Goal: Task Accomplishment & Management: Complete application form

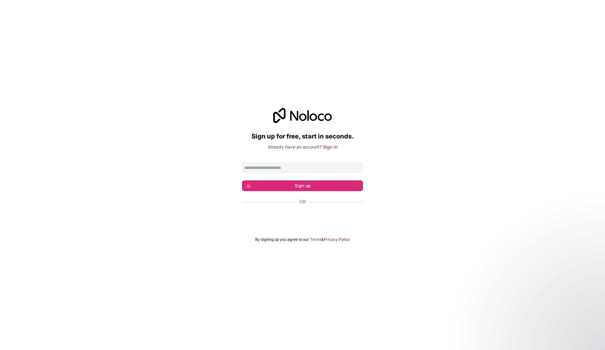
type input "**********"
click button "Sign up" at bounding box center [302, 186] width 121 height 11
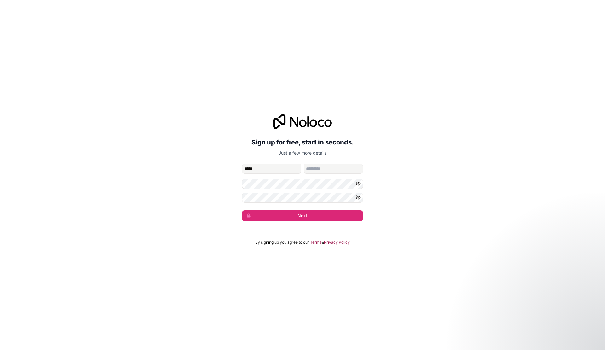
type input "*****"
type input "****"
click at [360, 197] on icon "button" at bounding box center [358, 198] width 4 height 3
click at [312, 216] on button "Next" at bounding box center [302, 215] width 121 height 11
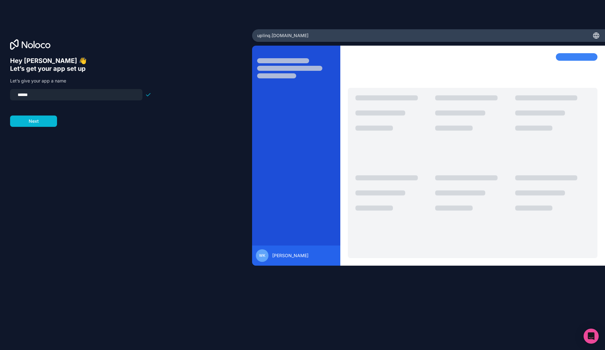
click at [126, 243] on div "Hey [PERSON_NAME] 👋 Let’s get your app set up Let’s give your app a name ******…" at bounding box center [126, 184] width 232 height 254
click at [95, 95] on input "******" at bounding box center [76, 94] width 125 height 9
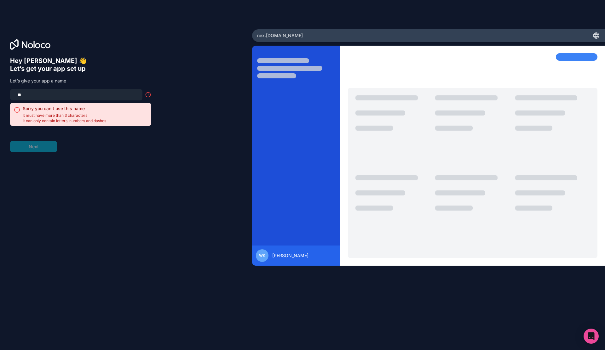
type input "*"
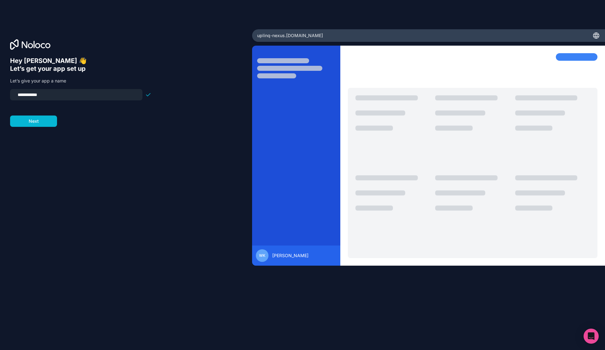
type input "**********"
click at [37, 127] on div "**********" at bounding box center [126, 184] width 232 height 254
click at [40, 124] on button "Next" at bounding box center [33, 121] width 47 height 11
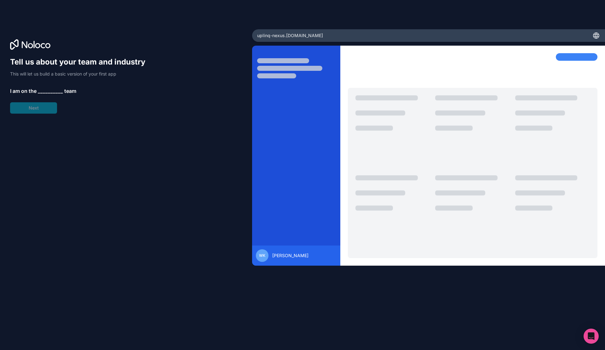
click at [52, 91] on span "__________" at bounding box center [50, 91] width 25 height 8
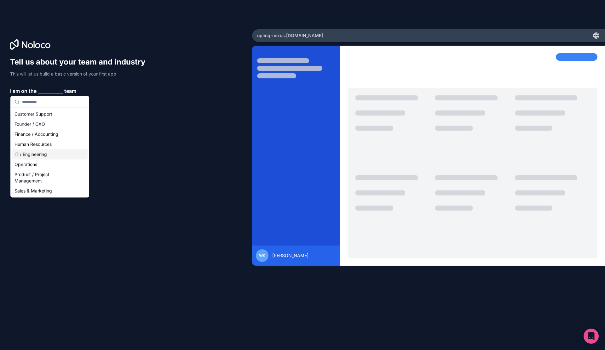
click at [49, 151] on div "IT / Engineering" at bounding box center [50, 155] width 76 height 10
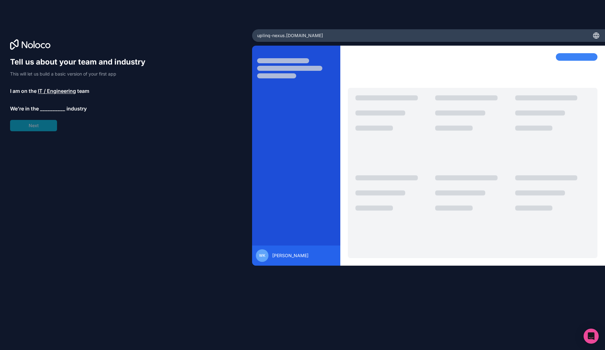
click at [53, 108] on span "__________" at bounding box center [52, 109] width 25 height 8
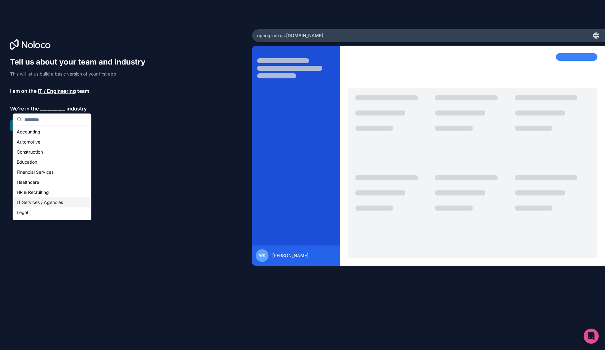
click at [47, 201] on div "IT Services / Agencies" at bounding box center [52, 203] width 76 height 10
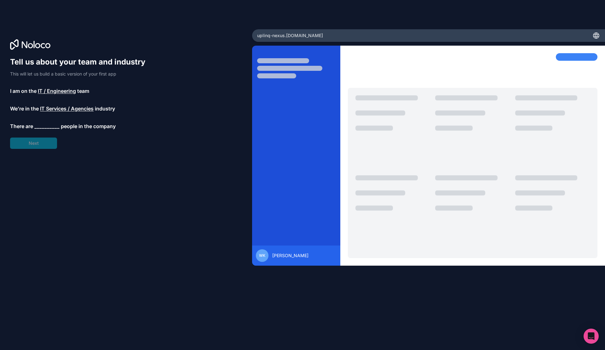
click at [47, 126] on span "__________" at bounding box center [46, 127] width 25 height 8
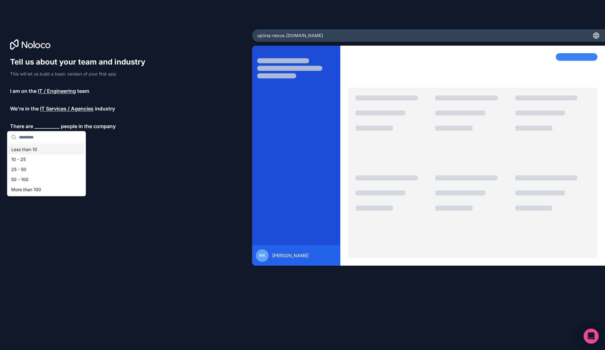
click at [46, 149] on div "Less than 10" at bounding box center [47, 150] width 76 height 10
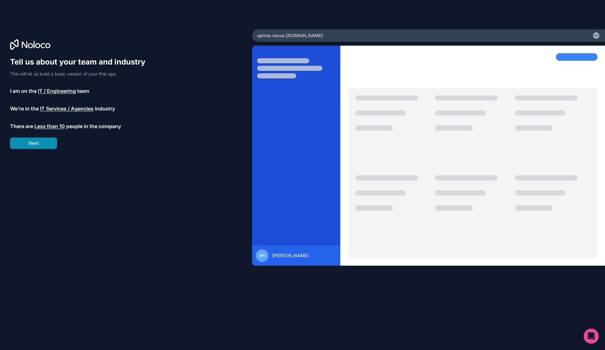
click at [45, 145] on button "Next" at bounding box center [33, 143] width 47 height 11
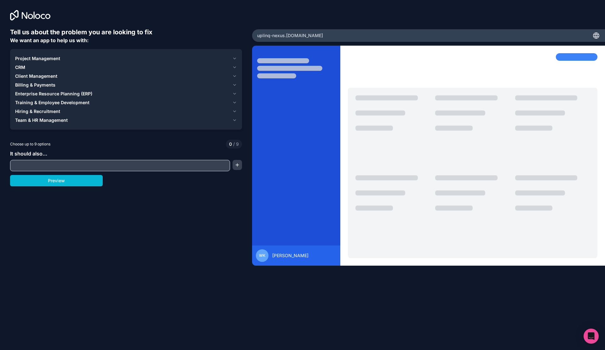
click at [75, 164] on input "text" at bounding box center [120, 165] width 217 height 9
click at [27, 67] on div "CRM" at bounding box center [122, 67] width 215 height 6
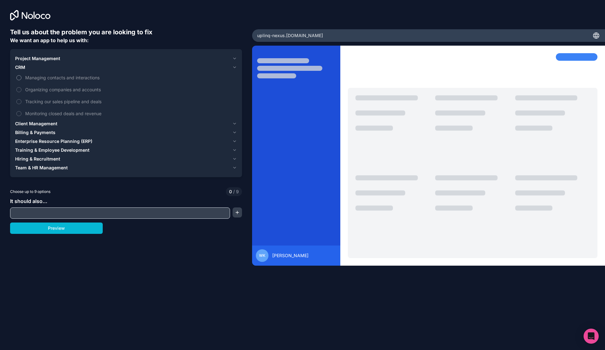
click at [57, 78] on span "Managing contacts and interactions" at bounding box center [130, 77] width 210 height 7
click at [21, 78] on button "Managing contacts and interactions" at bounding box center [18, 77] width 5 height 5
click at [46, 132] on span "Billing & Payments" at bounding box center [35, 133] width 40 height 6
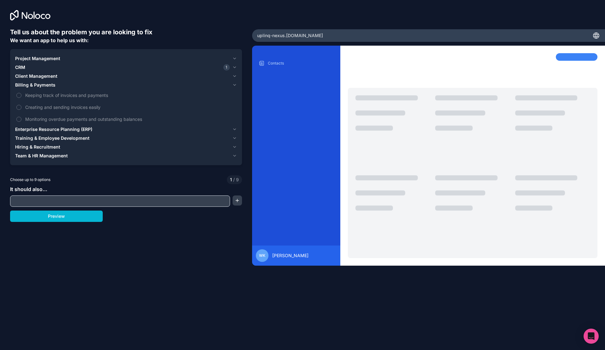
click at [40, 77] on span "Client Management" at bounding box center [36, 76] width 42 height 6
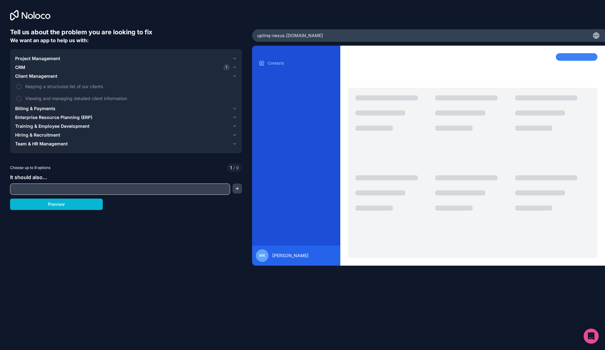
click at [27, 59] on span "Project Management" at bounding box center [37, 58] width 45 height 6
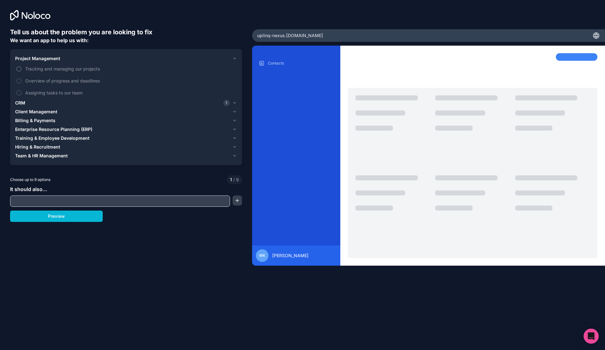
click at [32, 68] on span "Tracking and managing our projects" at bounding box center [130, 69] width 210 height 7
click at [21, 68] on button "Tracking and managing our projects" at bounding box center [18, 68] width 5 height 5
click at [37, 80] on span "Overview of progress and deadlines" at bounding box center [130, 81] width 210 height 7
click at [21, 80] on button "Overview of progress and deadlines" at bounding box center [18, 80] width 5 height 5
click at [38, 96] on label "Assigning tasks to our team" at bounding box center [126, 93] width 222 height 12
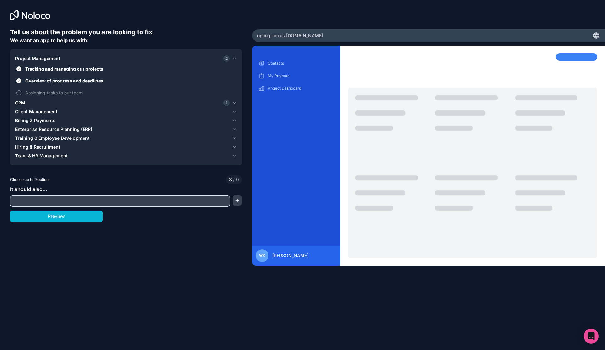
click at [21, 95] on button "Assigning tasks to our team" at bounding box center [18, 92] width 5 height 5
click at [27, 104] on div "CRM 1" at bounding box center [122, 103] width 215 height 6
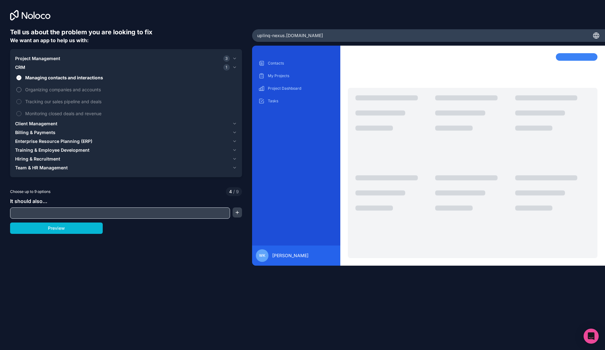
click at [45, 88] on span "Organizing companies and accounts" at bounding box center [130, 89] width 210 height 7
click at [21, 88] on button "Organizing companies and accounts" at bounding box center [18, 89] width 5 height 5
click at [45, 88] on span "Organizing companies and accounts" at bounding box center [130, 89] width 210 height 7
click at [21, 88] on button "Organizing companies and accounts" at bounding box center [18, 89] width 5 height 5
click at [51, 78] on span "Managing contacts and interactions" at bounding box center [130, 77] width 210 height 7
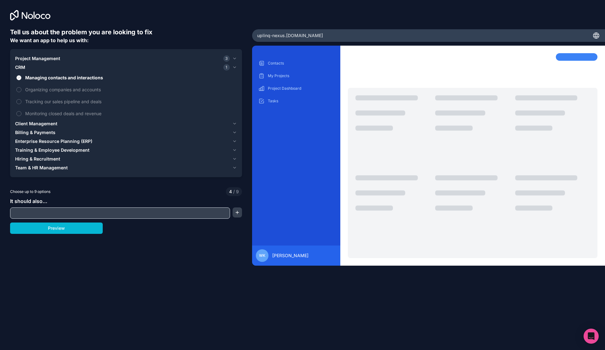
click at [21, 78] on button "Managing contacts and interactions" at bounding box center [18, 77] width 5 height 5
click at [55, 114] on span "Monitoring closed deals and revenue" at bounding box center [130, 113] width 210 height 7
click at [21, 114] on button "Monitoring closed deals and revenue" at bounding box center [18, 113] width 5 height 5
click at [59, 103] on span "Tracking our sales pipeline and deals" at bounding box center [130, 101] width 210 height 7
click at [21, 103] on button "Tracking our sales pipeline and deals" at bounding box center [18, 101] width 5 height 5
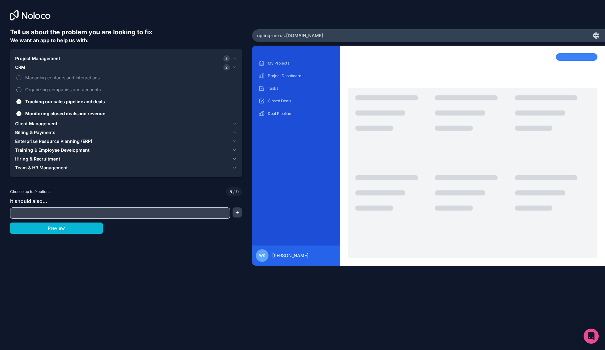
click at [63, 93] on label "Organizing companies and accounts" at bounding box center [126, 90] width 222 height 12
click at [21, 92] on button "Organizing companies and accounts" at bounding box center [18, 89] width 5 height 5
click at [66, 80] on span "Managing contacts and interactions" at bounding box center [130, 77] width 210 height 7
click at [21, 80] on button "Managing contacts and interactions" at bounding box center [18, 77] width 5 height 5
click at [43, 125] on span "Client Management" at bounding box center [36, 124] width 42 height 6
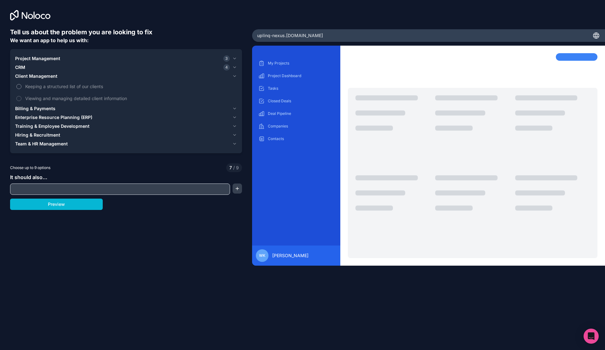
click at [59, 88] on span "Keeping a structured list of our clients" at bounding box center [130, 86] width 210 height 7
click at [21, 88] on button "Keeping a structured list of our clients" at bounding box center [18, 86] width 5 height 5
click at [45, 192] on input "text" at bounding box center [120, 189] width 217 height 9
click at [45, 144] on span "Team & HR Management" at bounding box center [41, 144] width 53 height 6
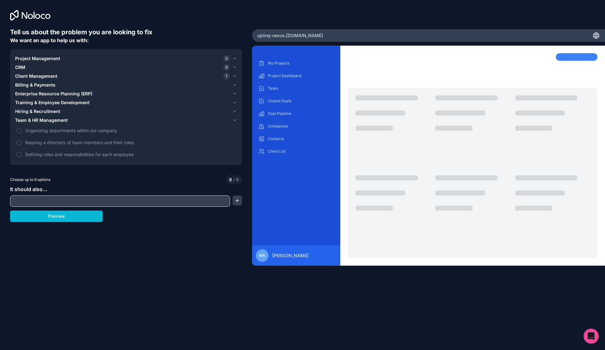
click at [32, 112] on span "Hiring & Recruitment" at bounding box center [37, 111] width 45 height 6
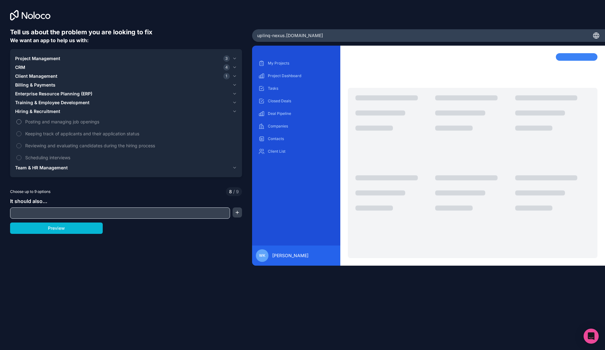
click at [42, 123] on span "Posting and managing job openings" at bounding box center [130, 121] width 210 height 7
click at [21, 123] on button "Posting and managing job openings" at bounding box center [18, 121] width 5 height 5
click at [42, 123] on span "Posting and managing job openings" at bounding box center [130, 121] width 210 height 7
click at [21, 123] on button "Posting and managing job openings" at bounding box center [18, 121] width 5 height 5
click at [37, 168] on span "Team & HR Management" at bounding box center [41, 168] width 53 height 6
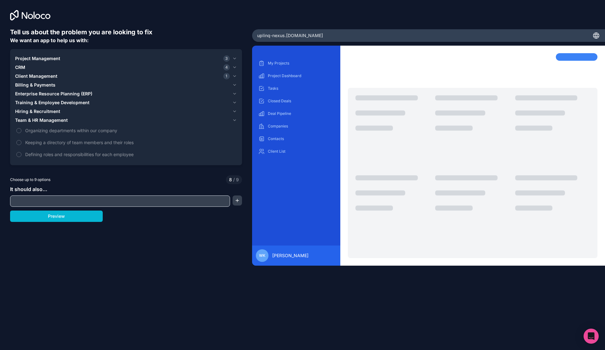
click at [39, 113] on span "Hiring & Recruitment" at bounding box center [37, 111] width 45 height 6
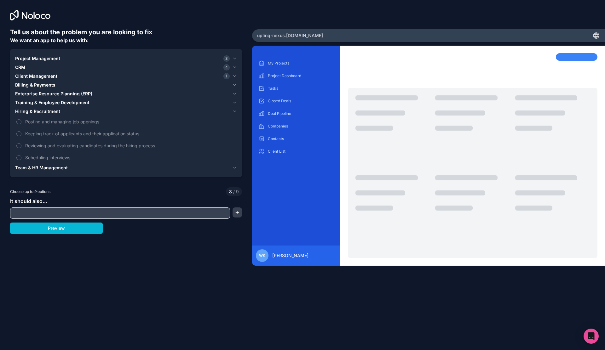
click at [46, 103] on span "Training & Employee Development" at bounding box center [52, 103] width 74 height 6
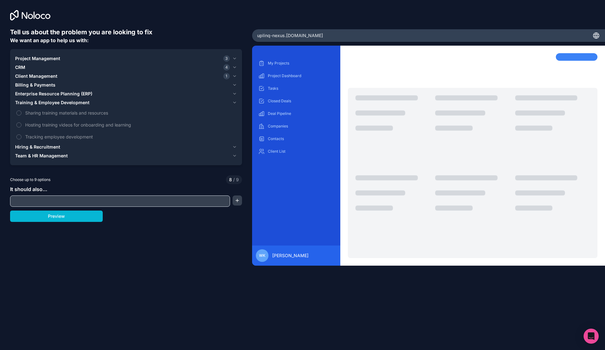
click at [49, 95] on span "Enterprise Resource Planning (ERP)" at bounding box center [53, 94] width 77 height 6
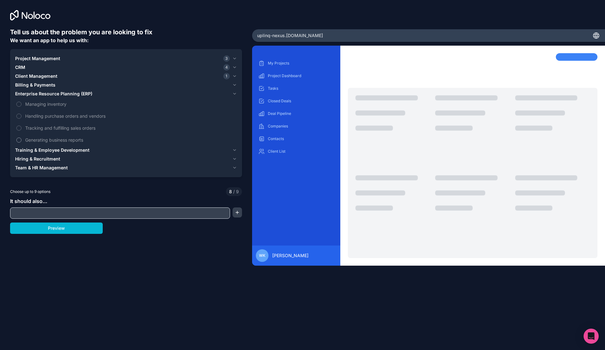
click at [59, 140] on span "Generating business reports" at bounding box center [130, 140] width 210 height 7
click at [21, 140] on button "Generating business reports" at bounding box center [18, 140] width 5 height 5
click at [41, 84] on span "Billing & Payments" at bounding box center [35, 85] width 40 height 6
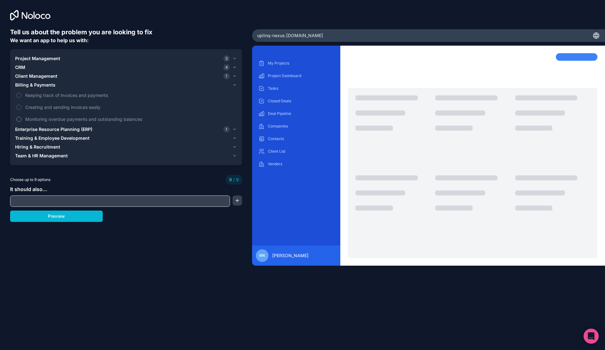
click at [48, 118] on span "Monitoring overdue payments and outstanding balances" at bounding box center [130, 119] width 210 height 7
click at [51, 118] on span "Monitoring overdue payments and outstanding balances" at bounding box center [130, 119] width 210 height 7
click at [47, 104] on span "Creating and sending invoices easily" at bounding box center [130, 107] width 210 height 7
click at [35, 77] on span "Client Management" at bounding box center [36, 76] width 42 height 6
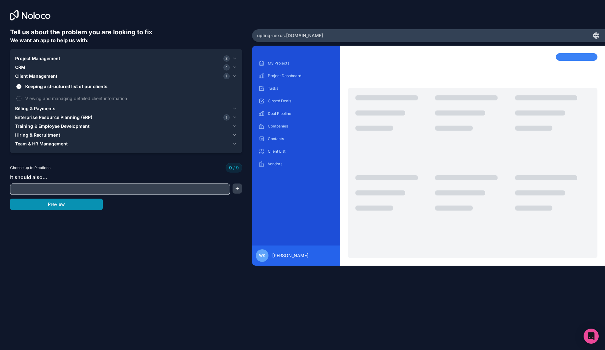
click at [55, 208] on button "Preview" at bounding box center [56, 204] width 93 height 11
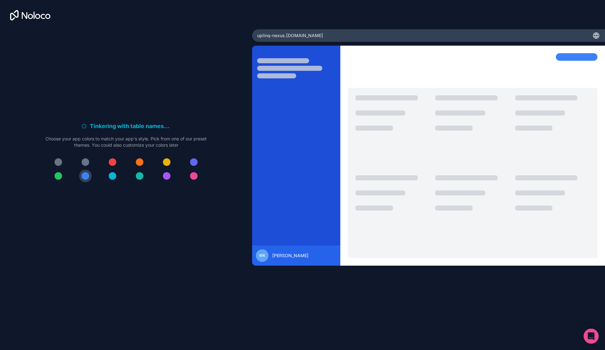
click at [60, 164] on div at bounding box center [59, 163] width 8 height 8
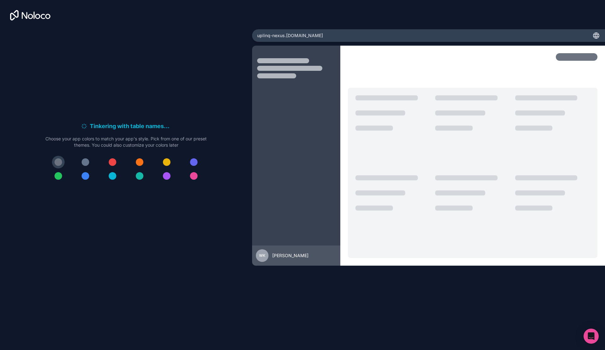
click at [60, 178] on div at bounding box center [59, 176] width 8 height 8
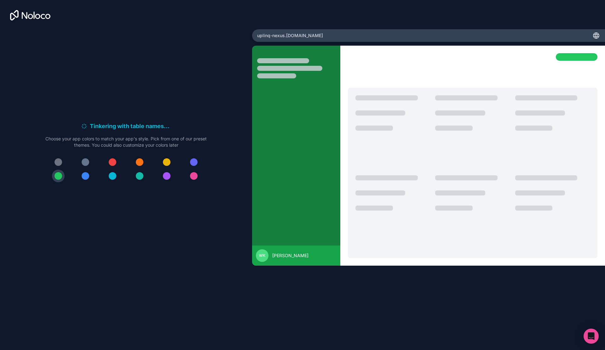
click at [60, 162] on div at bounding box center [59, 163] width 8 height 8
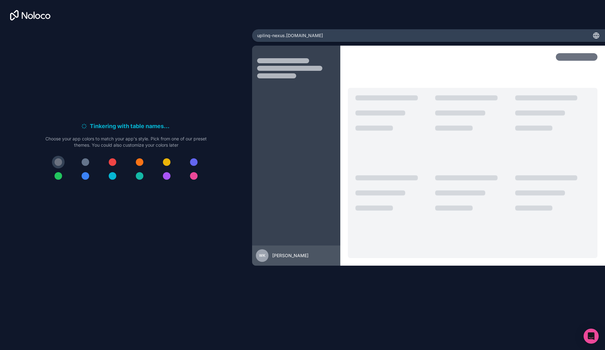
click at [114, 175] on div at bounding box center [113, 176] width 8 height 8
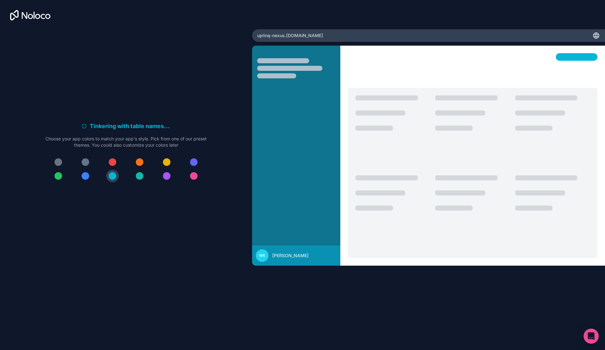
click at [195, 162] on div at bounding box center [194, 163] width 8 height 8
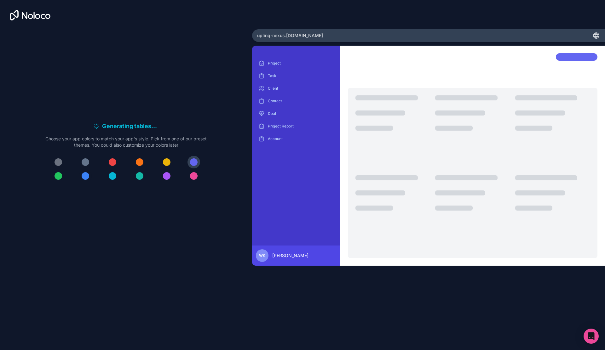
click at [88, 176] on div at bounding box center [86, 176] width 8 height 8
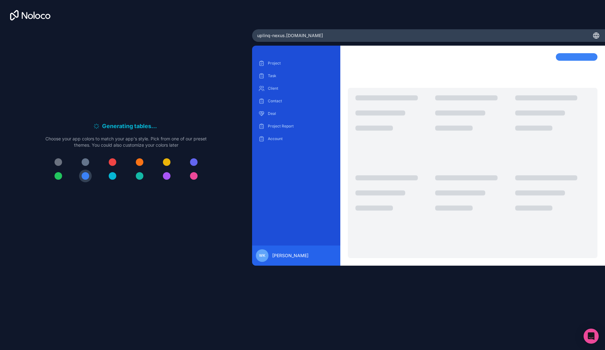
click at [60, 176] on div at bounding box center [59, 176] width 8 height 8
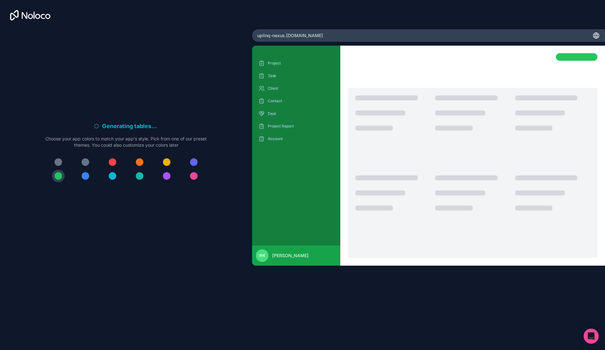
click at [60, 161] on div at bounding box center [59, 163] width 8 height 8
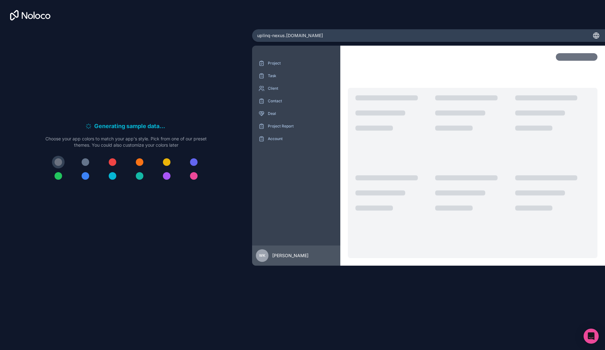
click at [86, 175] on div at bounding box center [86, 176] width 8 height 8
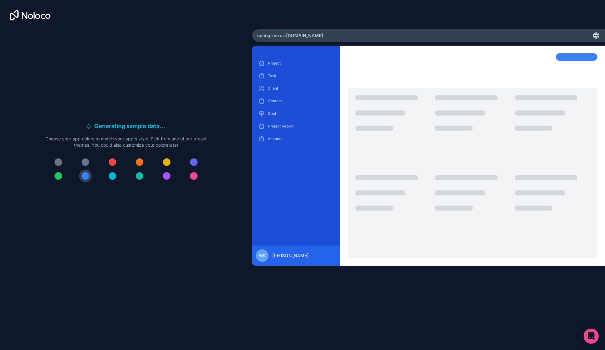
click at [82, 161] on div at bounding box center [86, 163] width 8 height 8
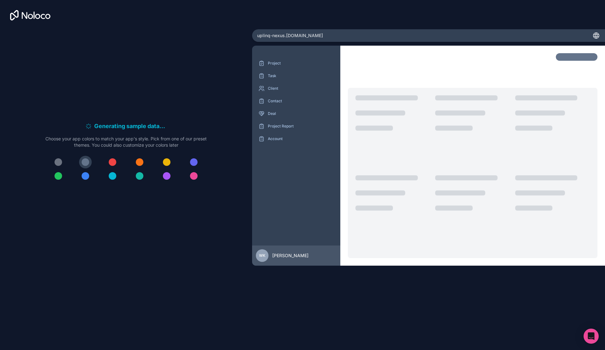
click at [58, 160] on div at bounding box center [59, 163] width 8 height 8
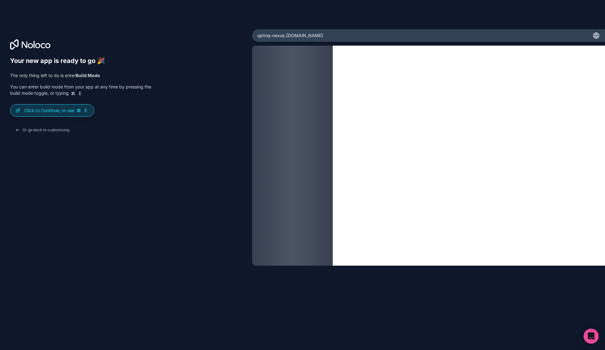
click at [69, 111] on p "Click to Continue, or use E" at bounding box center [56, 110] width 65 height 6
